Goal: Transaction & Acquisition: Book appointment/travel/reservation

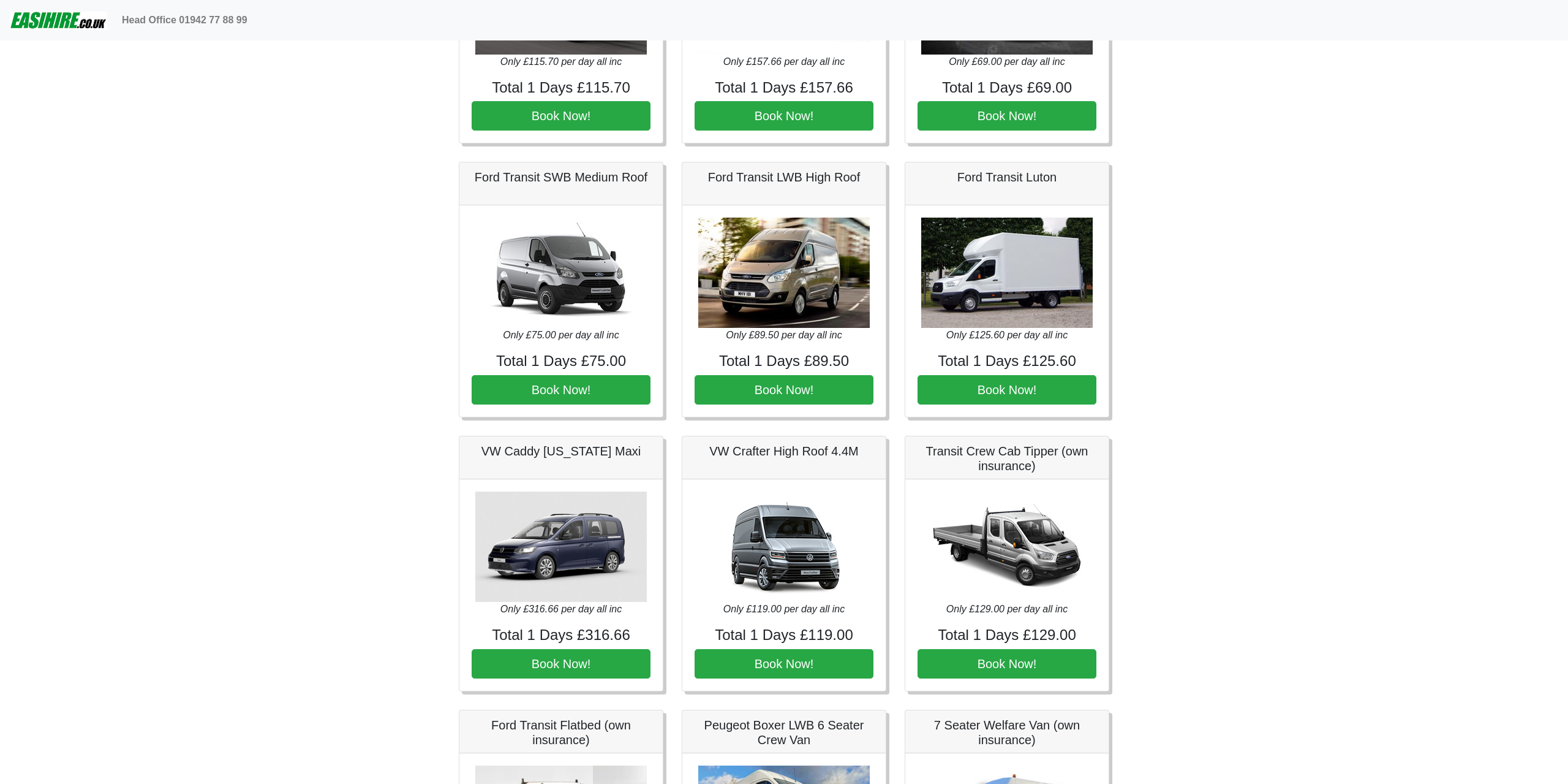
scroll to position [255, 0]
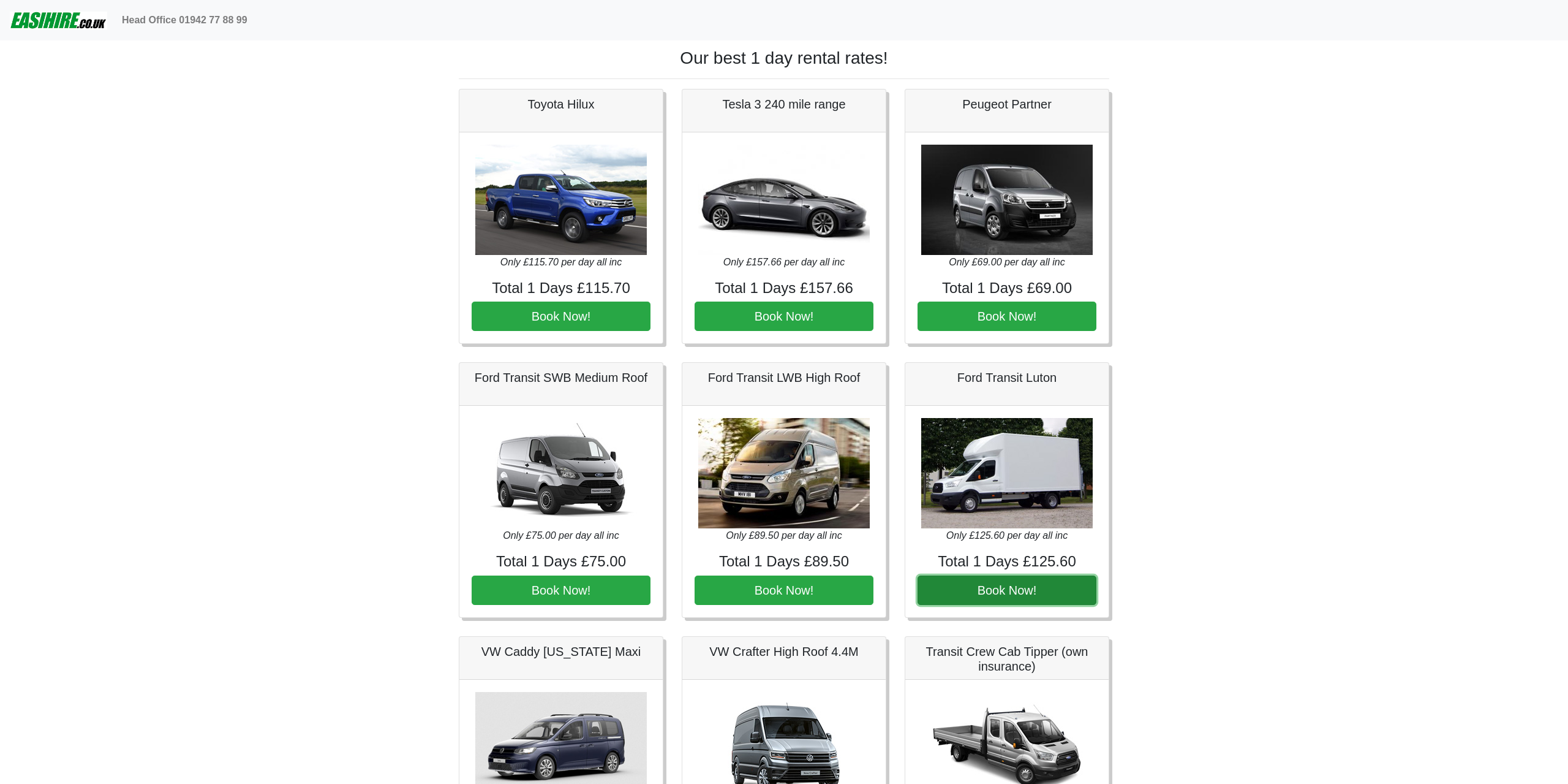
click at [1063, 589] on button "Book Now!" at bounding box center [1006, 590] width 179 height 29
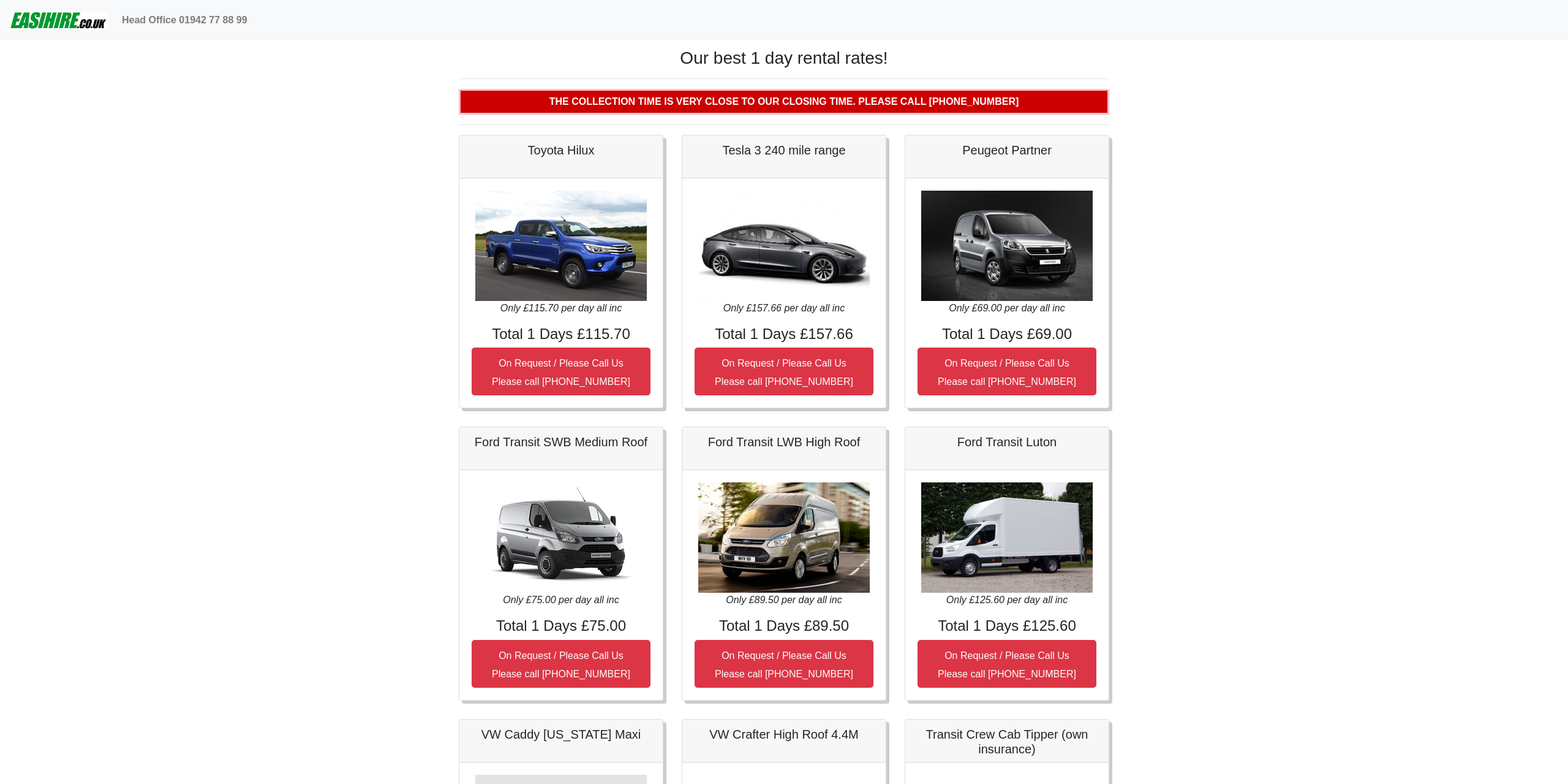
click at [71, 26] on img at bounding box center [58, 20] width 98 height 25
